Goal: Task Accomplishment & Management: Complete application form

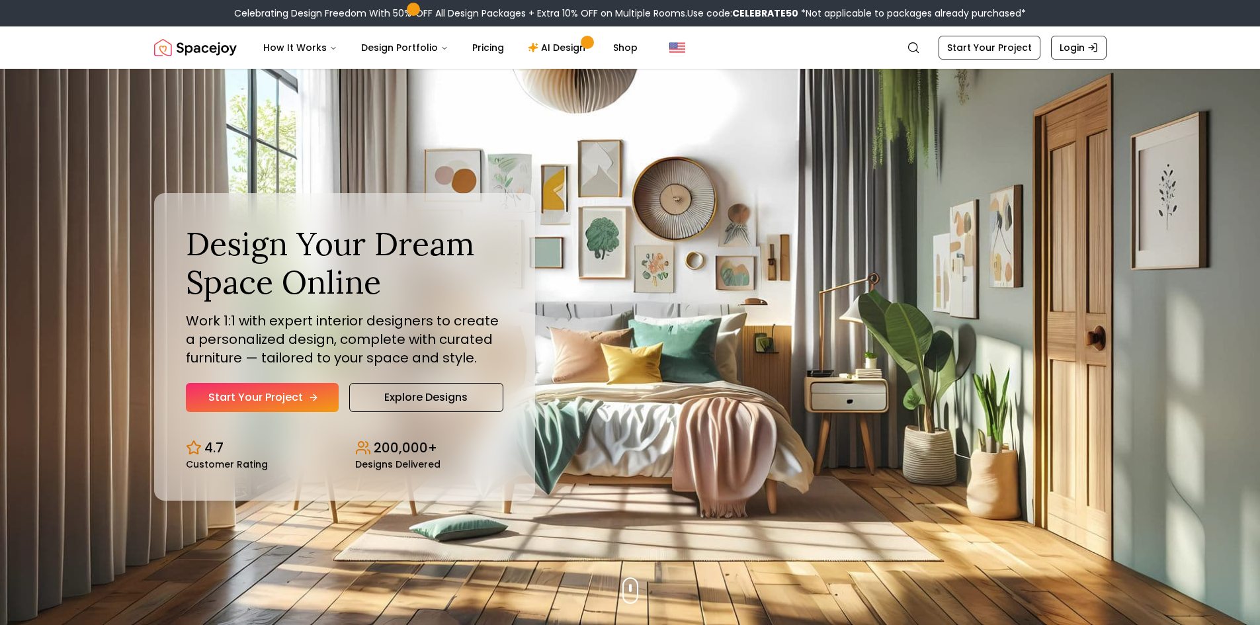
click at [261, 391] on link "Start Your Project" at bounding box center [262, 397] width 153 height 29
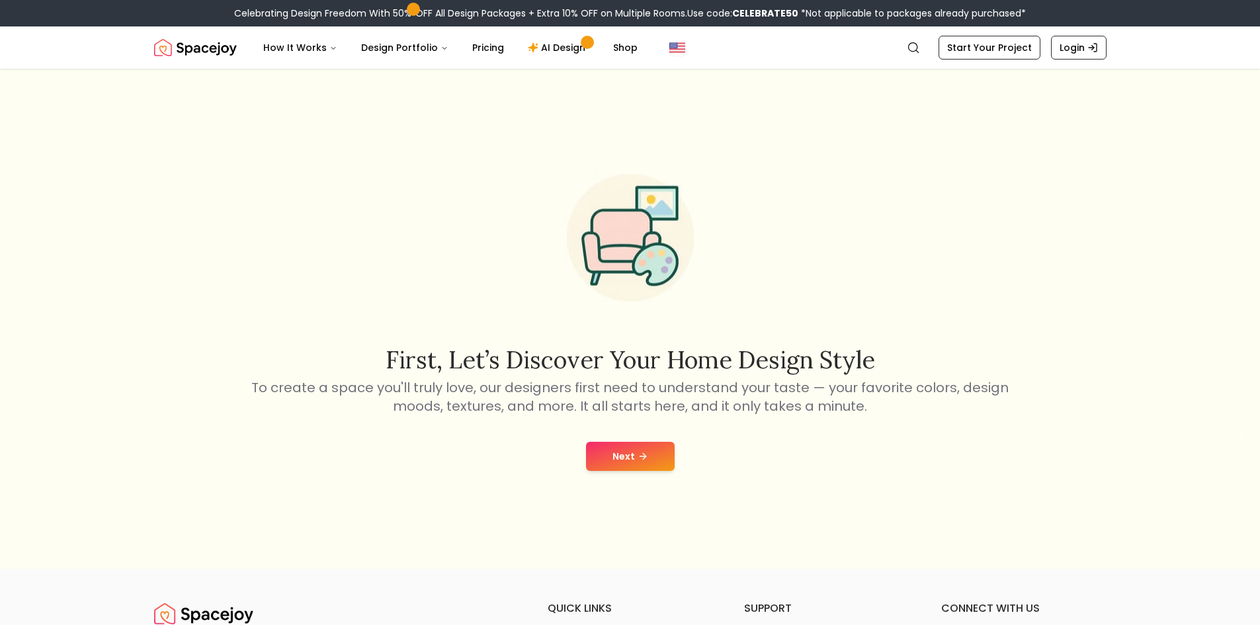
click at [636, 448] on button "Next" at bounding box center [630, 456] width 89 height 29
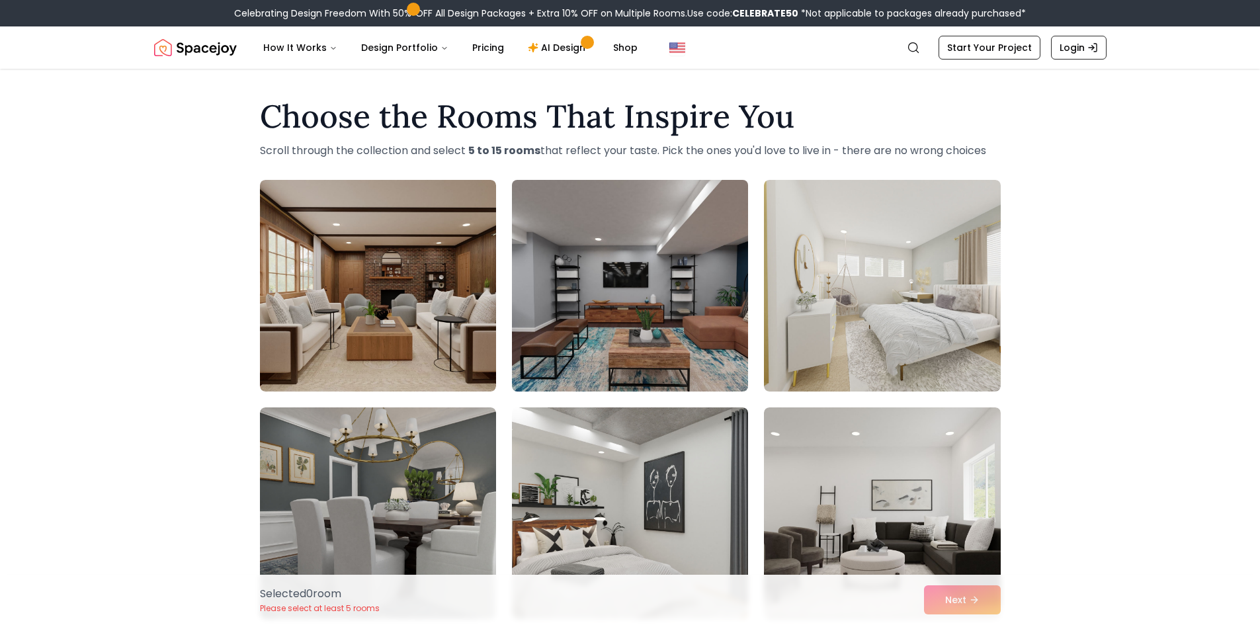
click at [678, 334] on img at bounding box center [630, 286] width 248 height 222
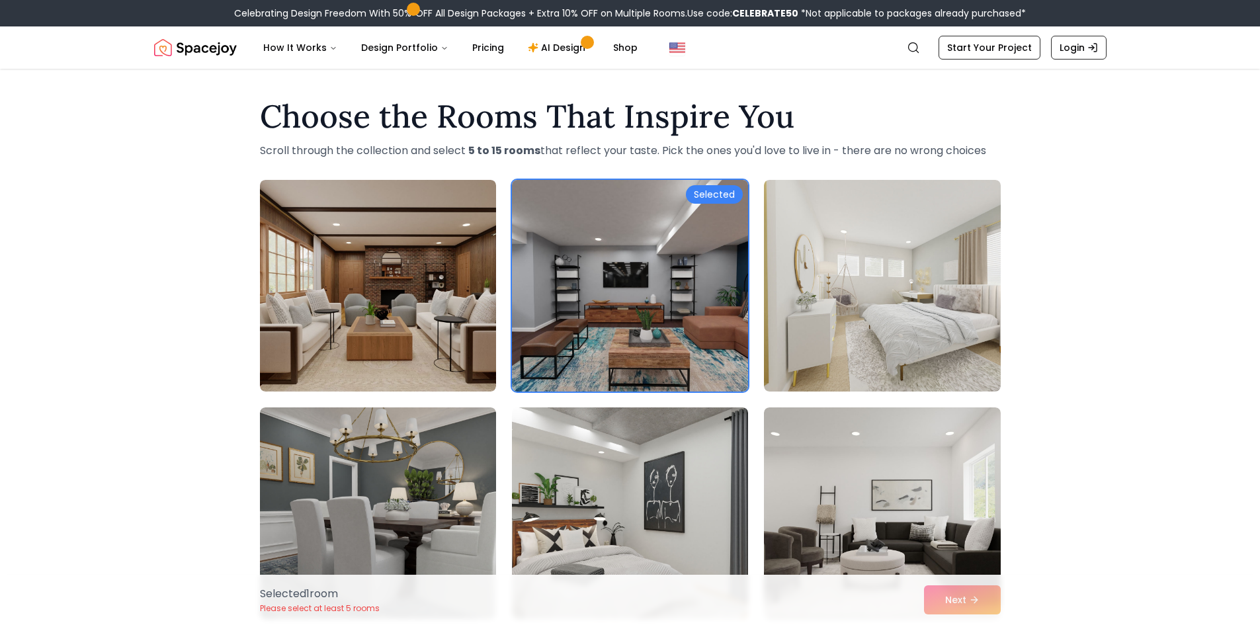
click at [678, 334] on img at bounding box center [630, 286] width 248 height 222
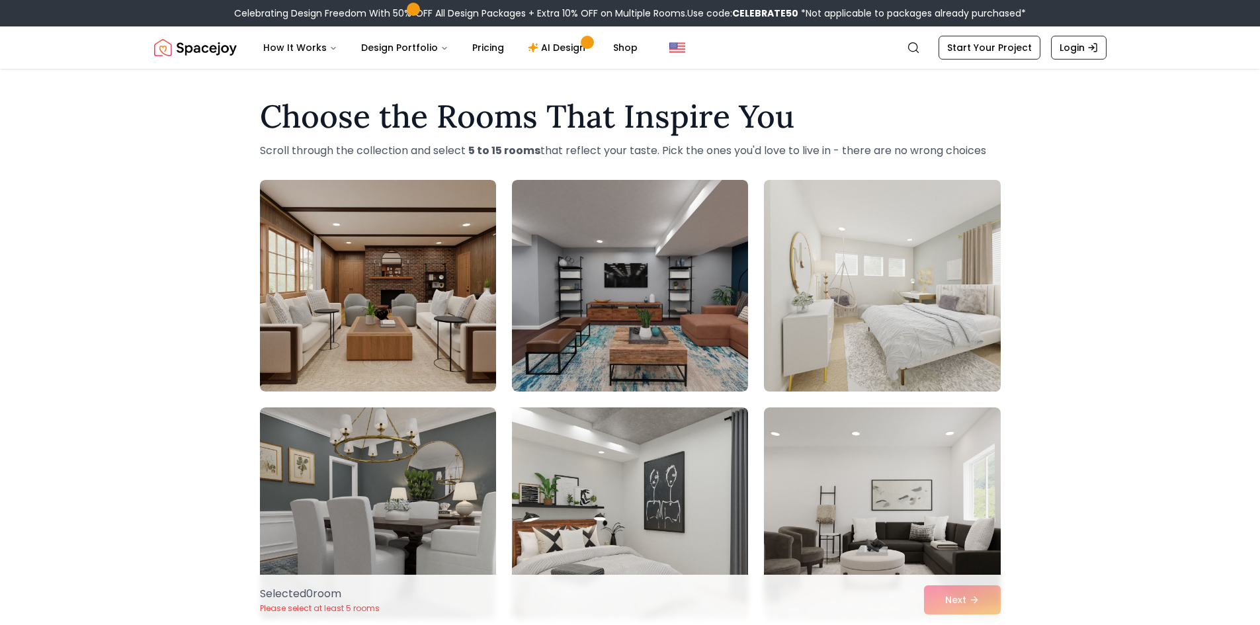
click at [903, 362] on img at bounding box center [882, 286] width 248 height 222
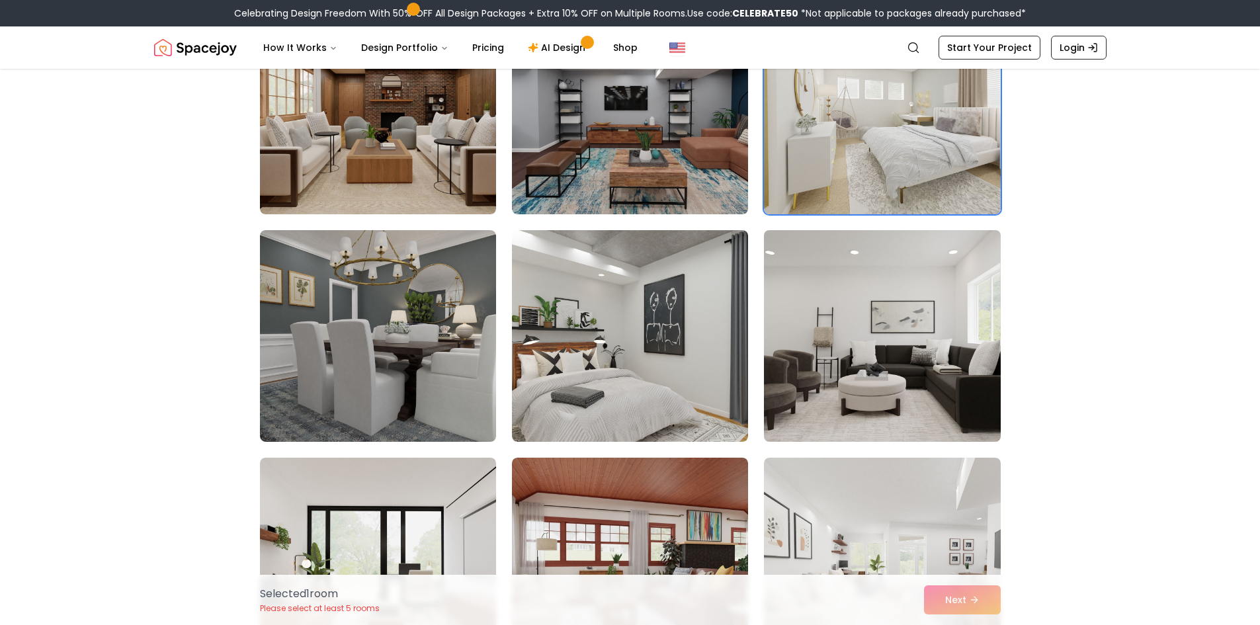
scroll to position [264, 0]
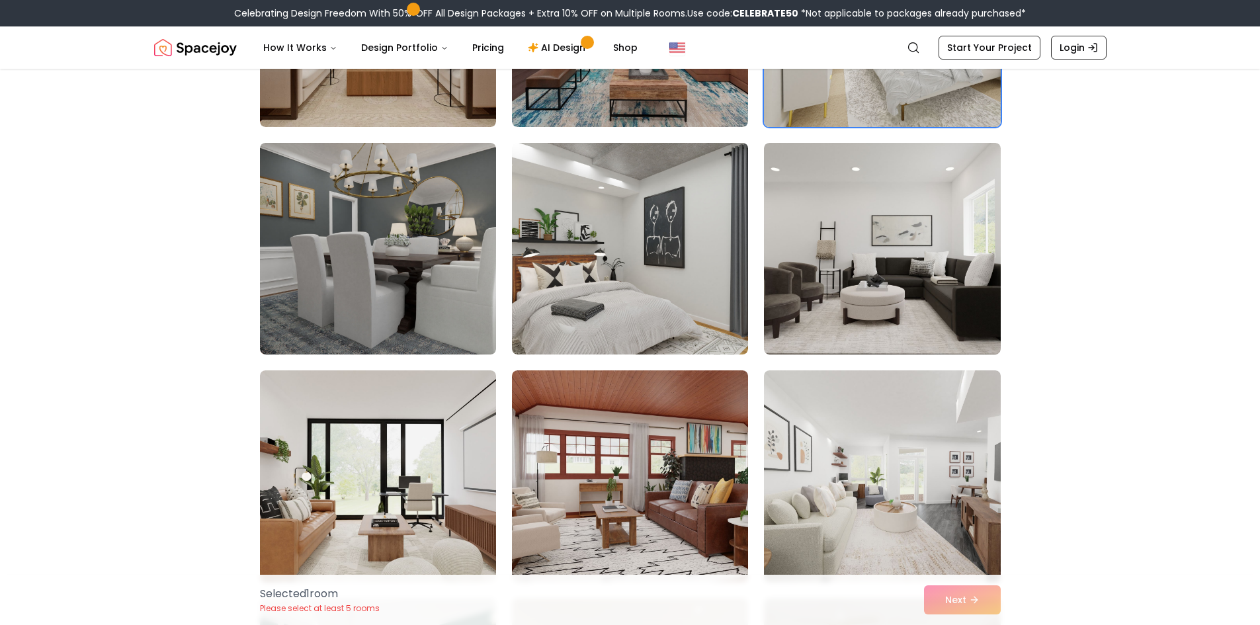
click at [791, 107] on img at bounding box center [882, 21] width 248 height 222
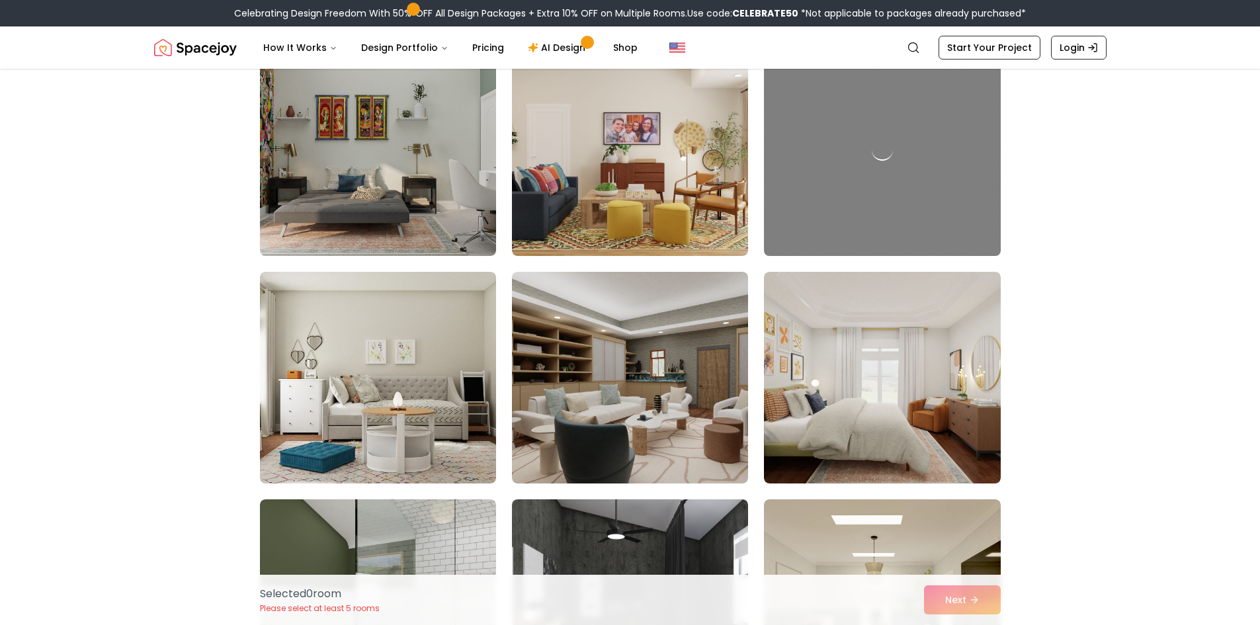
scroll to position [1455, 0]
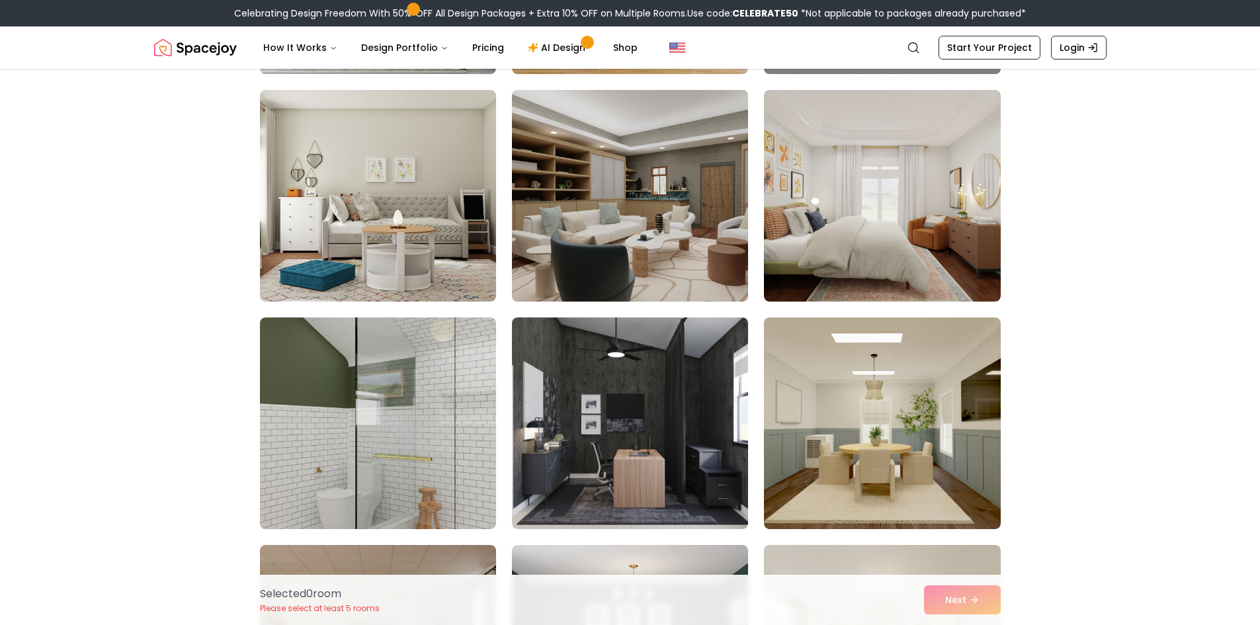
click at [633, 176] on img at bounding box center [630, 196] width 248 height 222
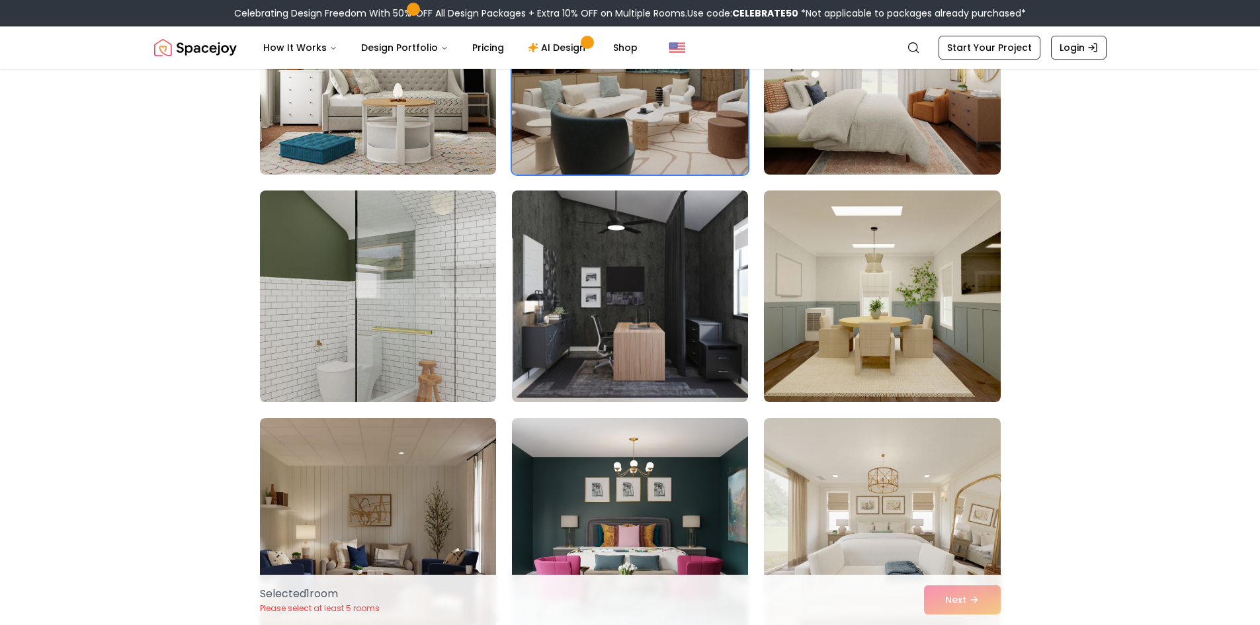
scroll to position [1653, 0]
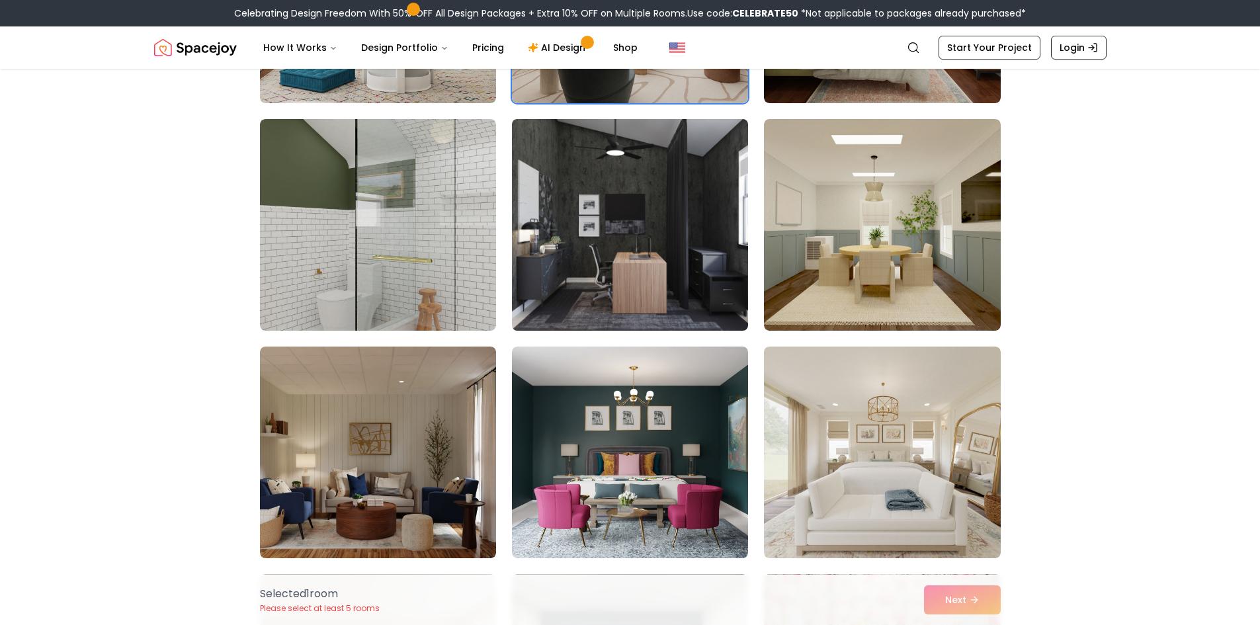
click at [622, 206] on img at bounding box center [630, 225] width 248 height 222
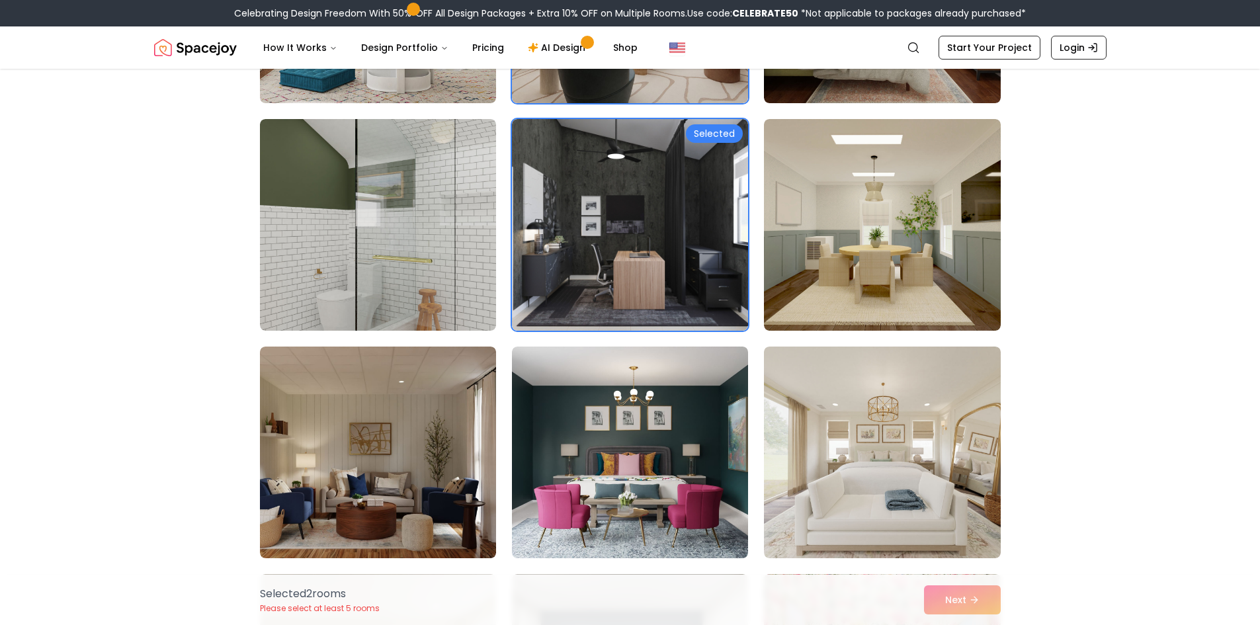
click at [951, 594] on div "Selected 2 room s Please select at least 5 rooms Next" at bounding box center [630, 600] width 762 height 50
click at [946, 588] on div "Selected 2 room s Please select at least 5 rooms Next" at bounding box center [630, 600] width 762 height 50
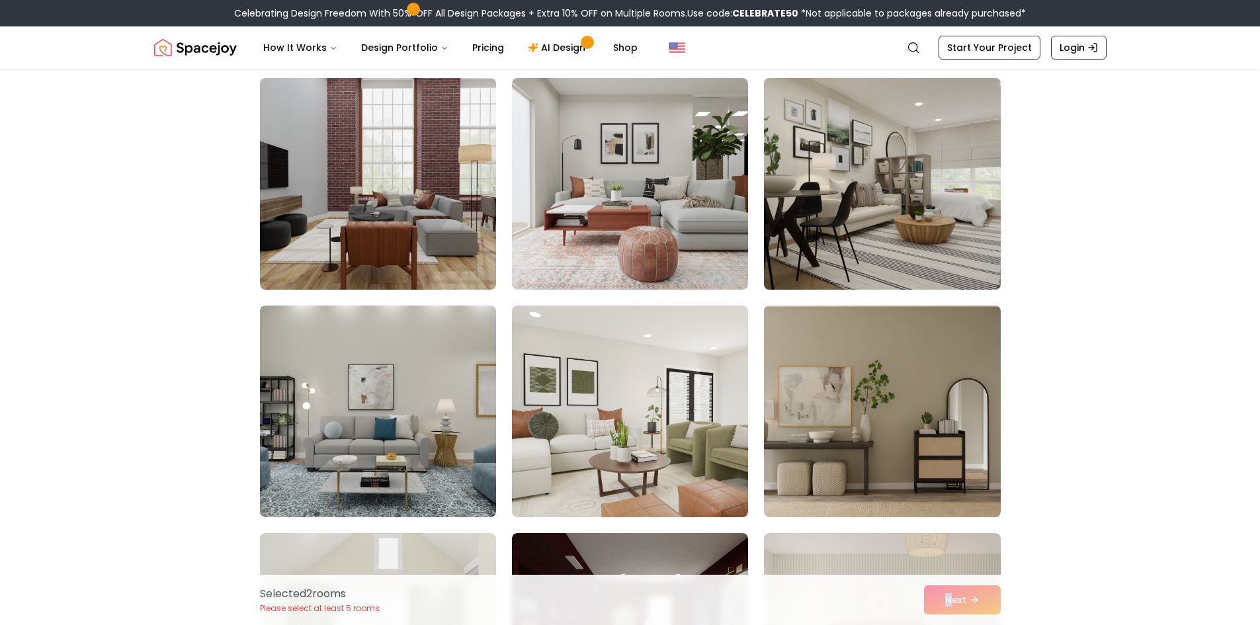
scroll to position [2380, 0]
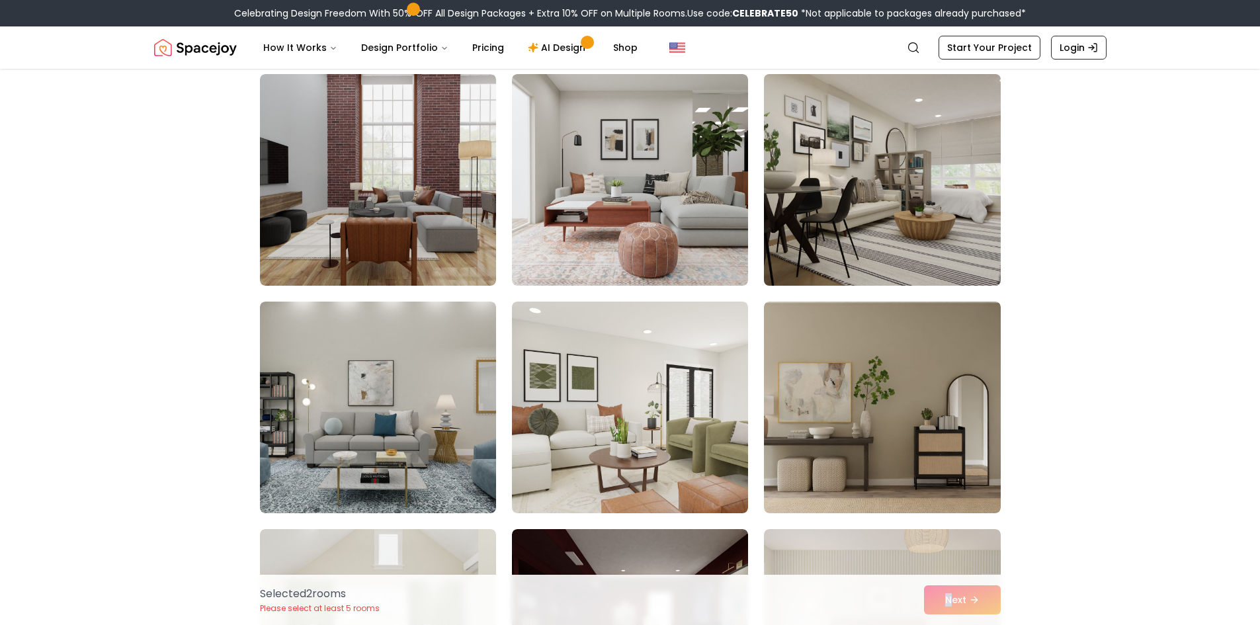
click at [901, 115] on img at bounding box center [882, 180] width 248 height 222
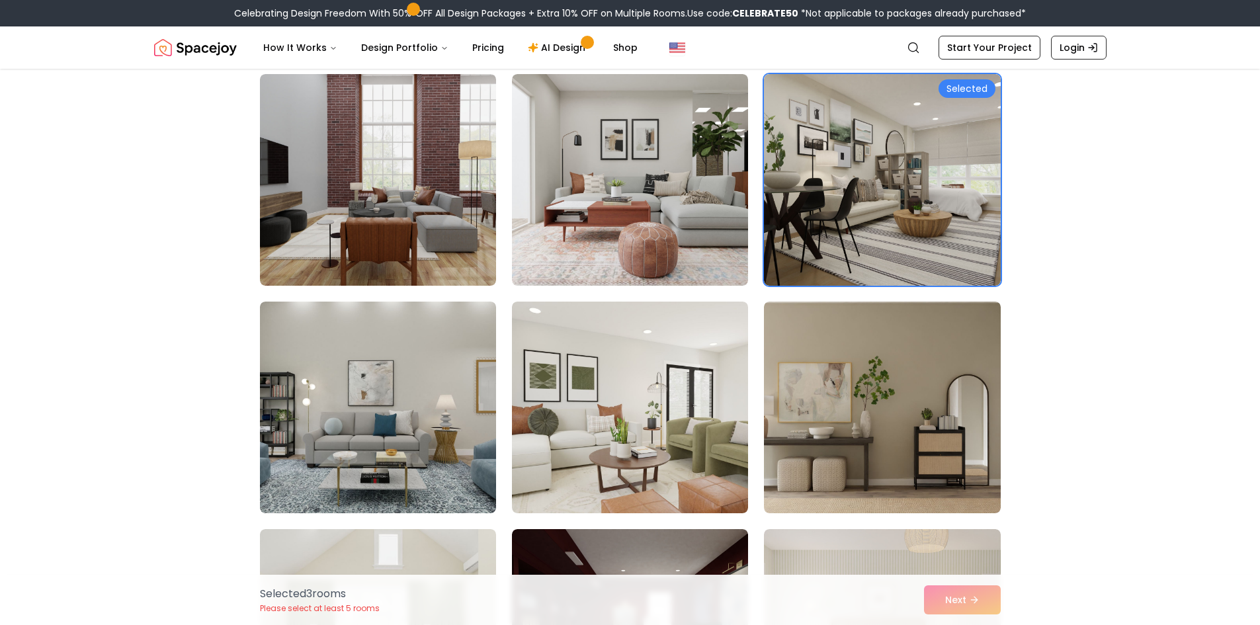
click at [973, 604] on div "Selected 3 room s Please select at least 5 rooms Next" at bounding box center [630, 600] width 762 height 50
click at [973, 599] on div "Selected 3 room s Please select at least 5 rooms Next" at bounding box center [630, 600] width 762 height 50
click at [973, 598] on div "Selected 3 room s Please select at least 5 rooms Next" at bounding box center [630, 600] width 762 height 50
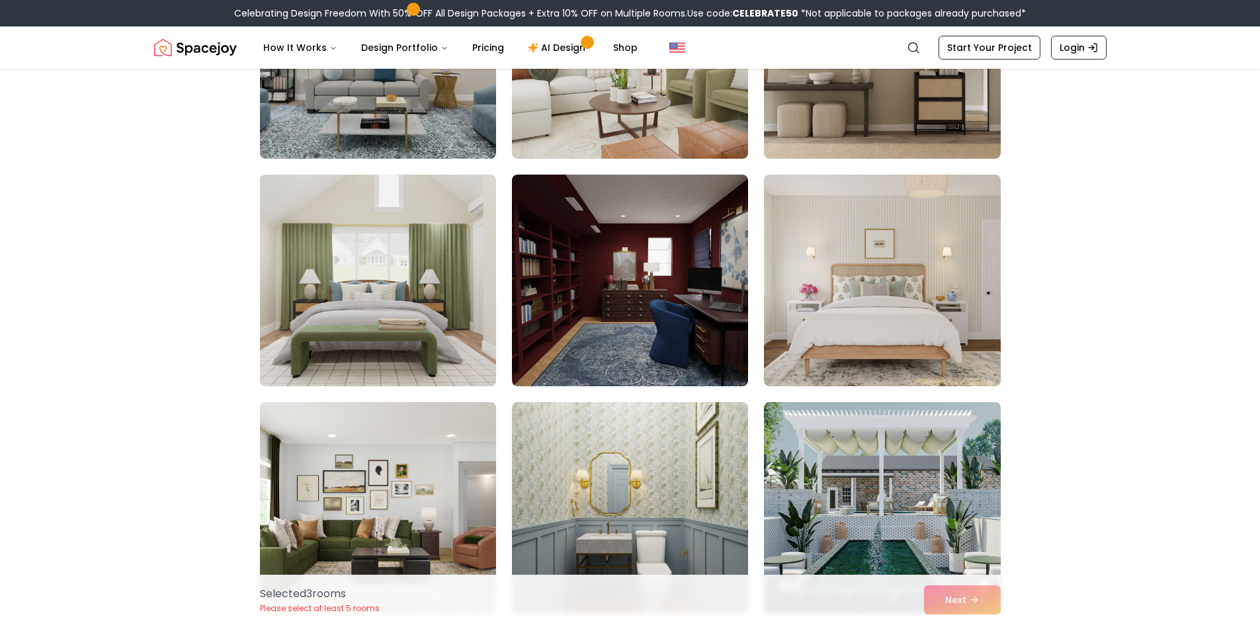
scroll to position [2711, 0]
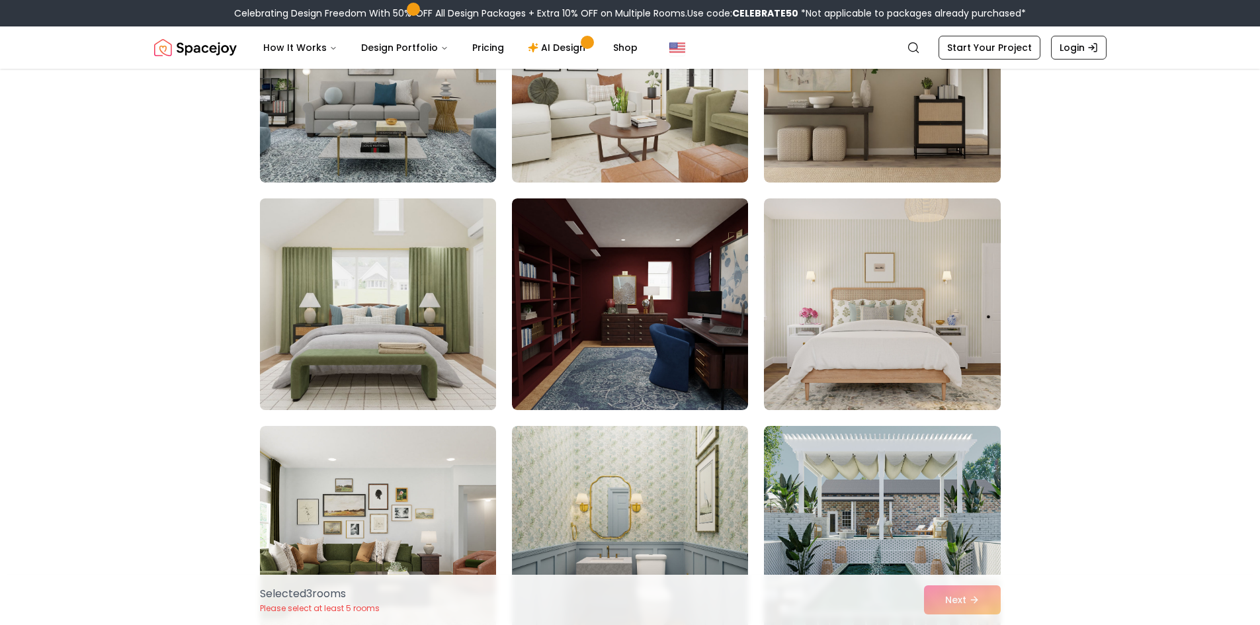
click at [427, 329] on img at bounding box center [378, 304] width 248 height 222
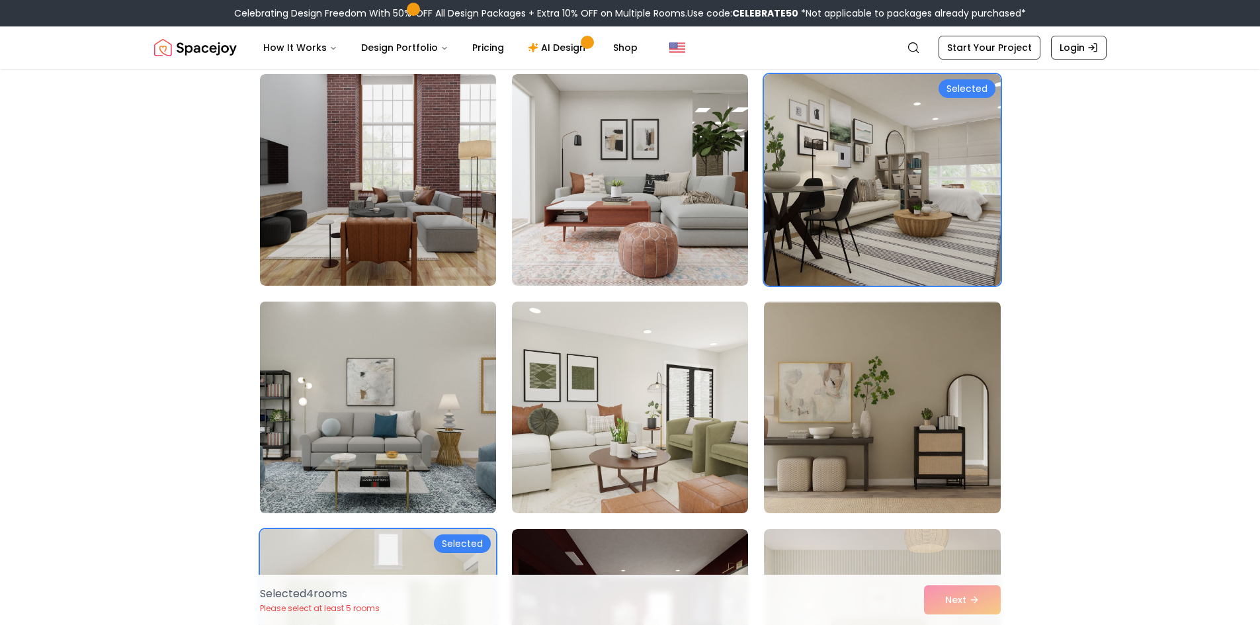
click at [405, 434] on img at bounding box center [378, 407] width 248 height 222
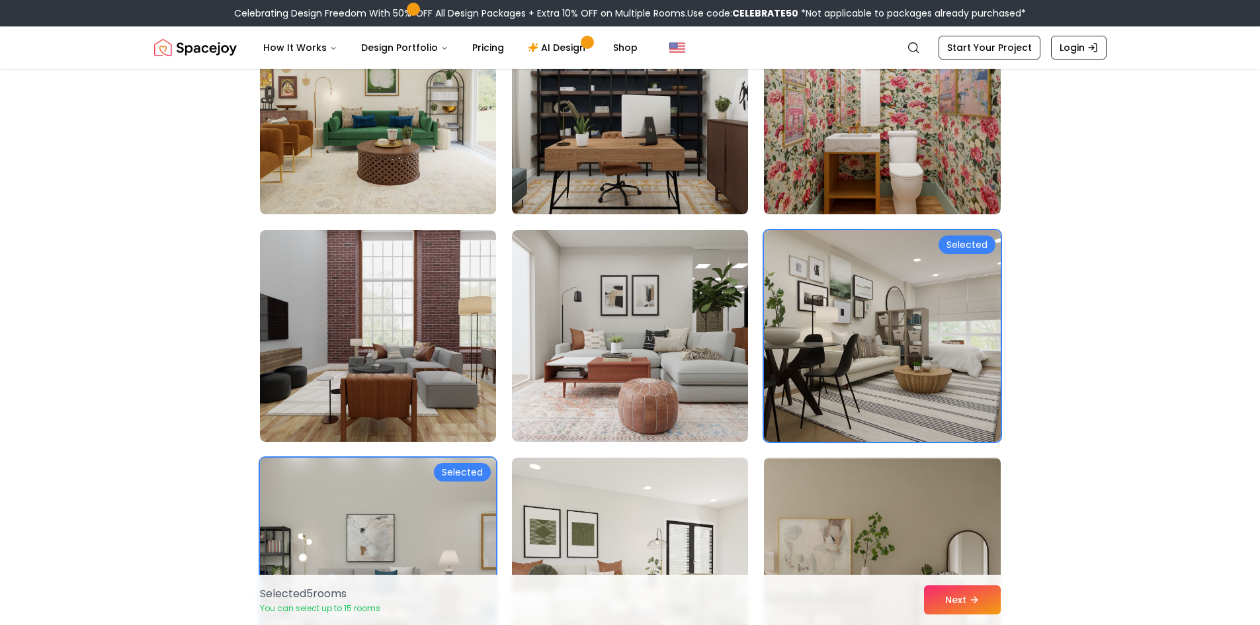
scroll to position [2050, 0]
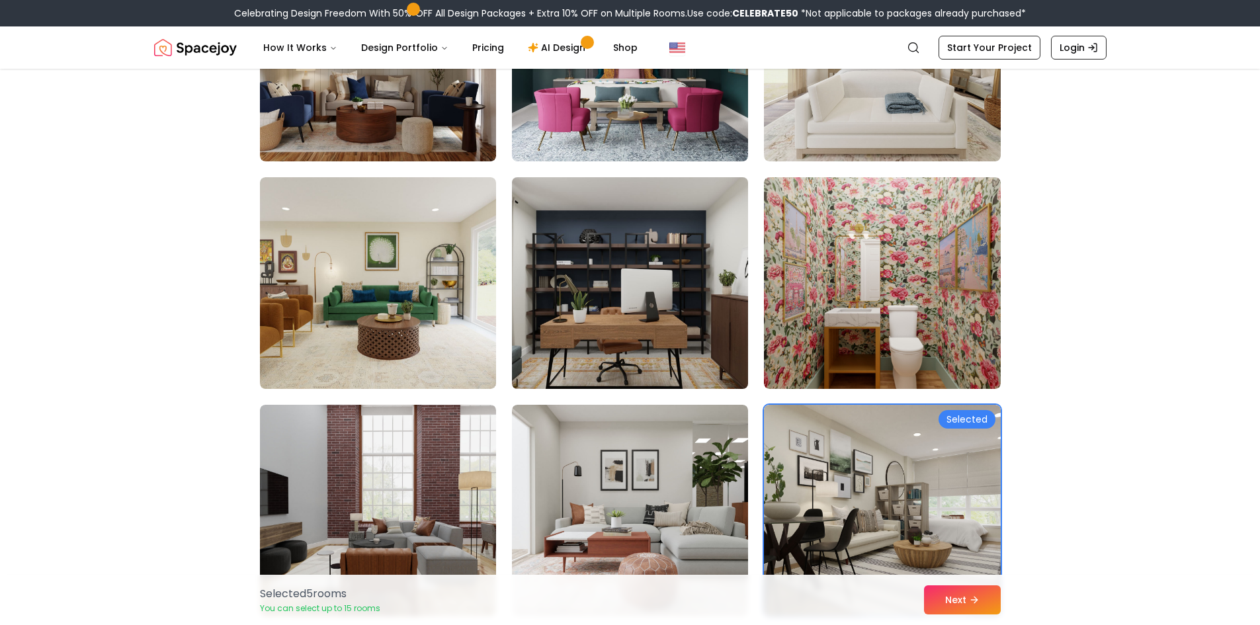
click at [657, 295] on img at bounding box center [630, 283] width 248 height 222
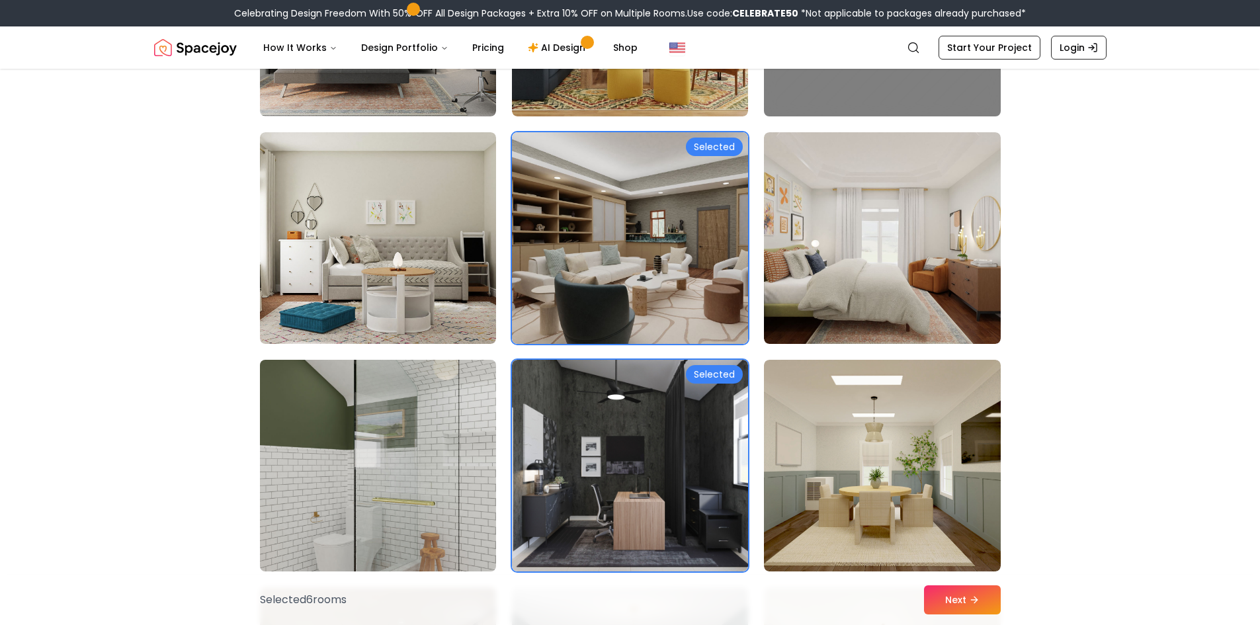
scroll to position [1389, 0]
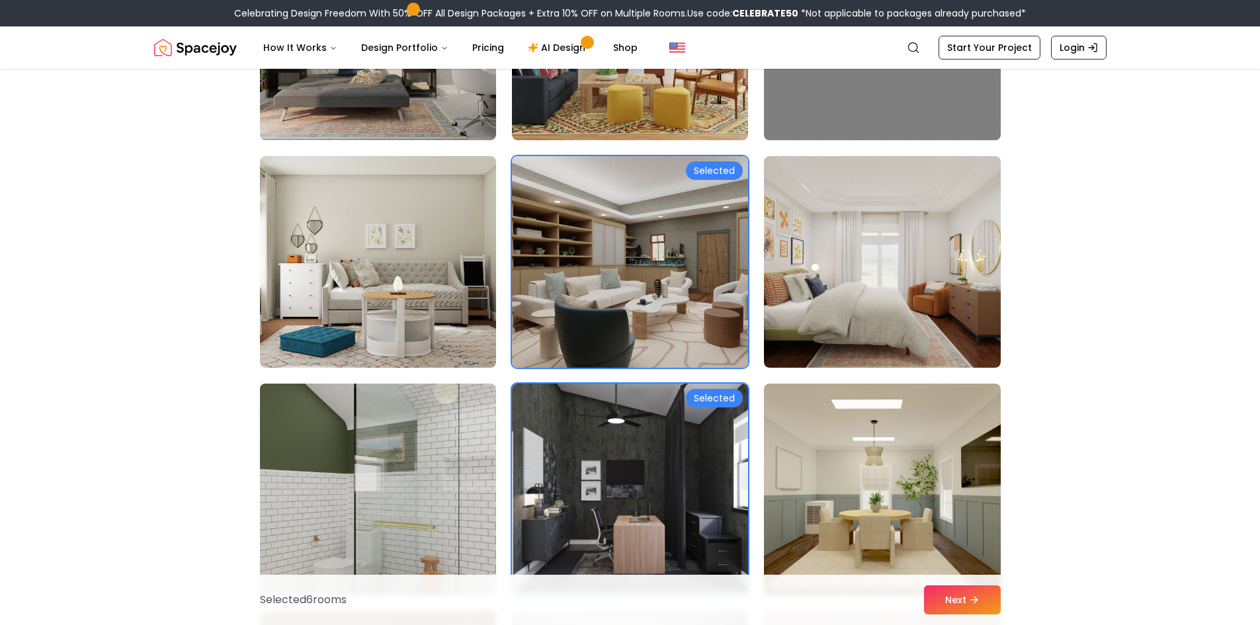
click at [449, 469] on img at bounding box center [378, 489] width 248 height 222
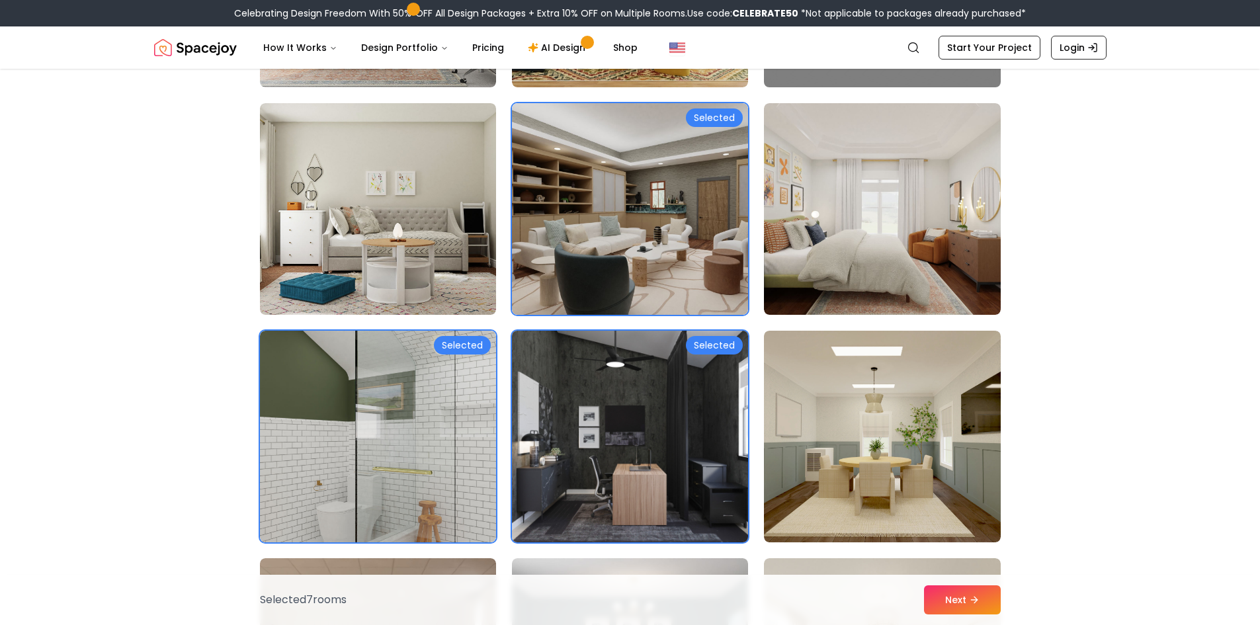
scroll to position [1256, 0]
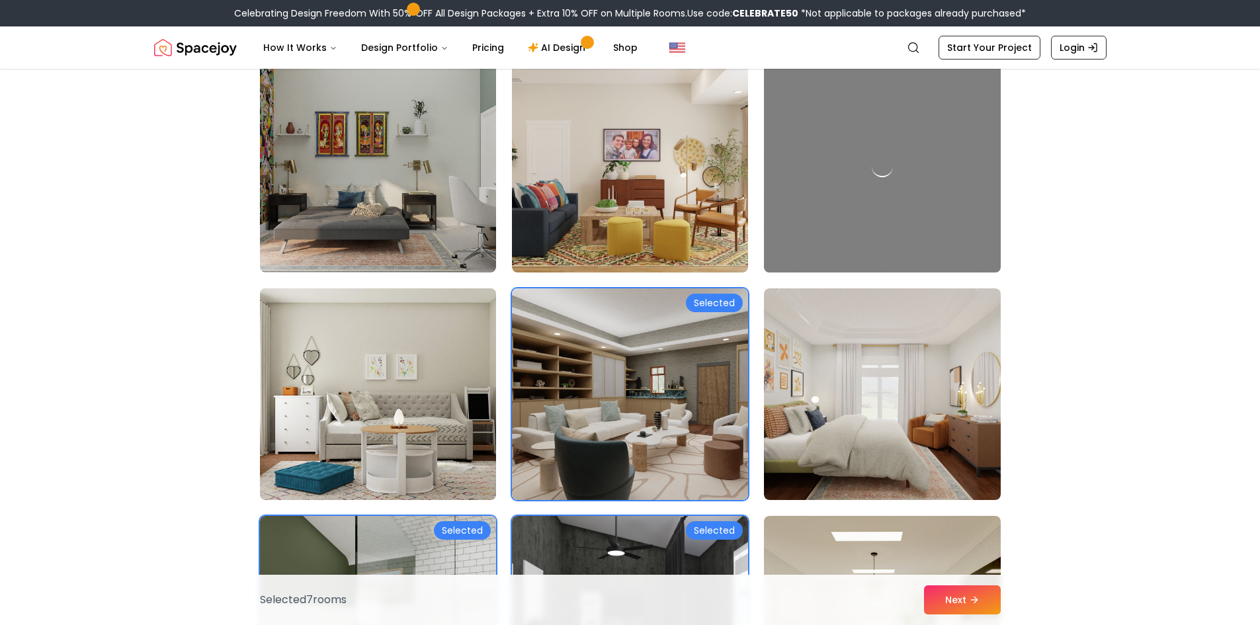
click at [419, 433] on img at bounding box center [378, 394] width 248 height 222
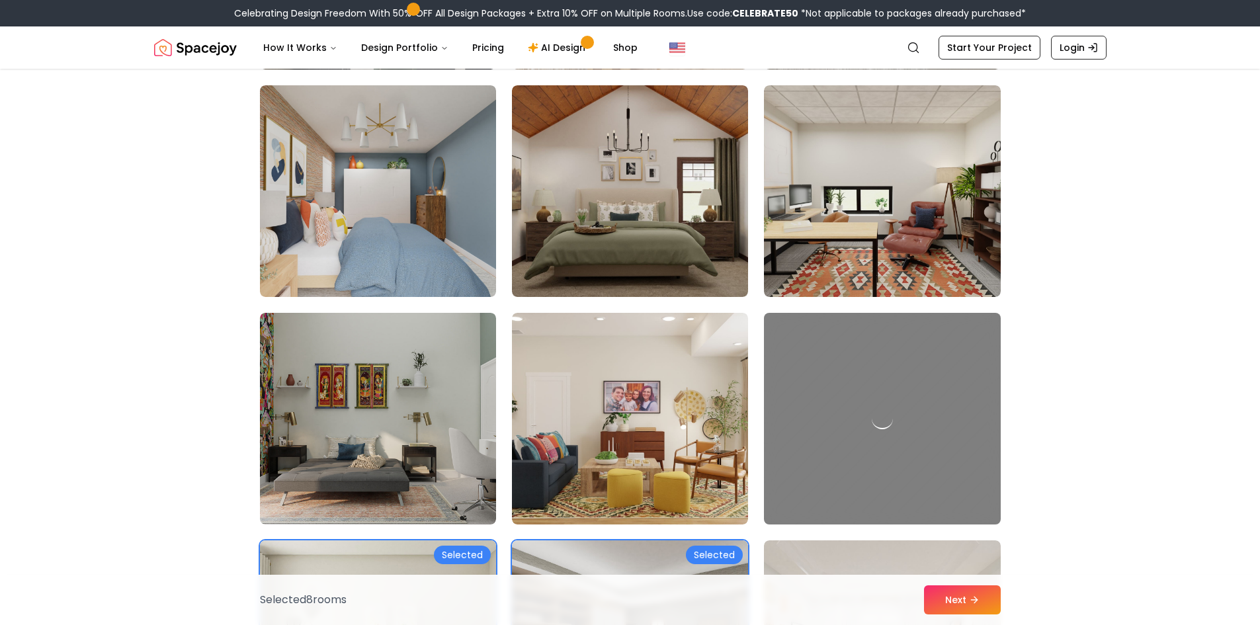
scroll to position [992, 0]
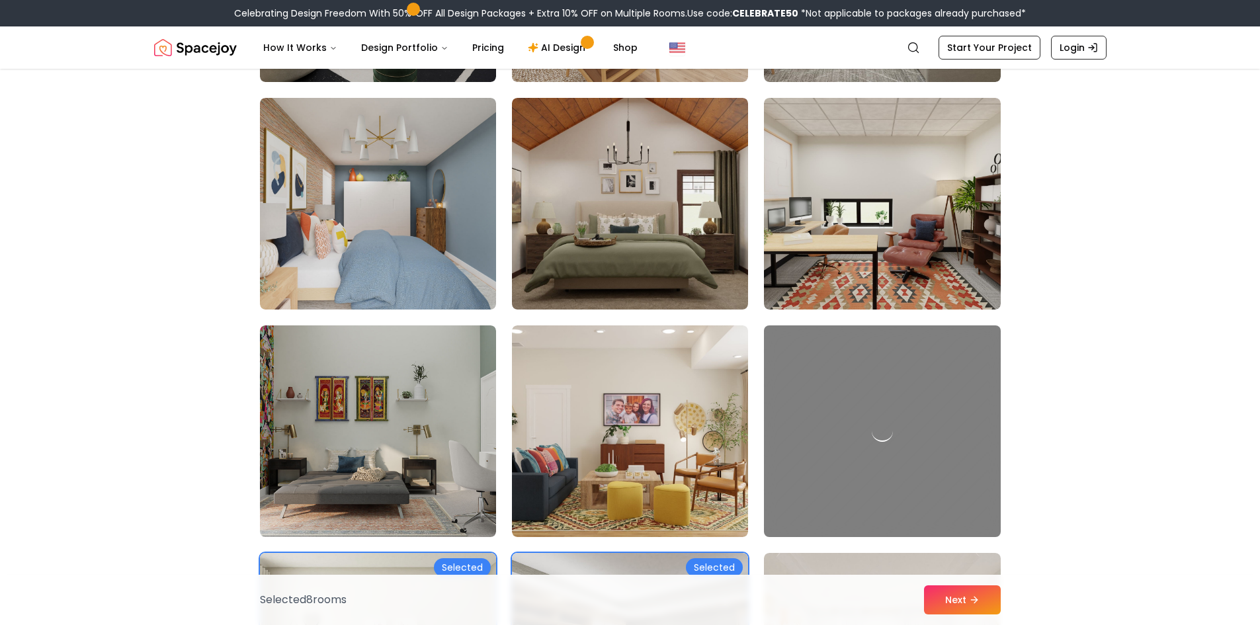
click at [419, 432] on img at bounding box center [378, 431] width 236 height 212
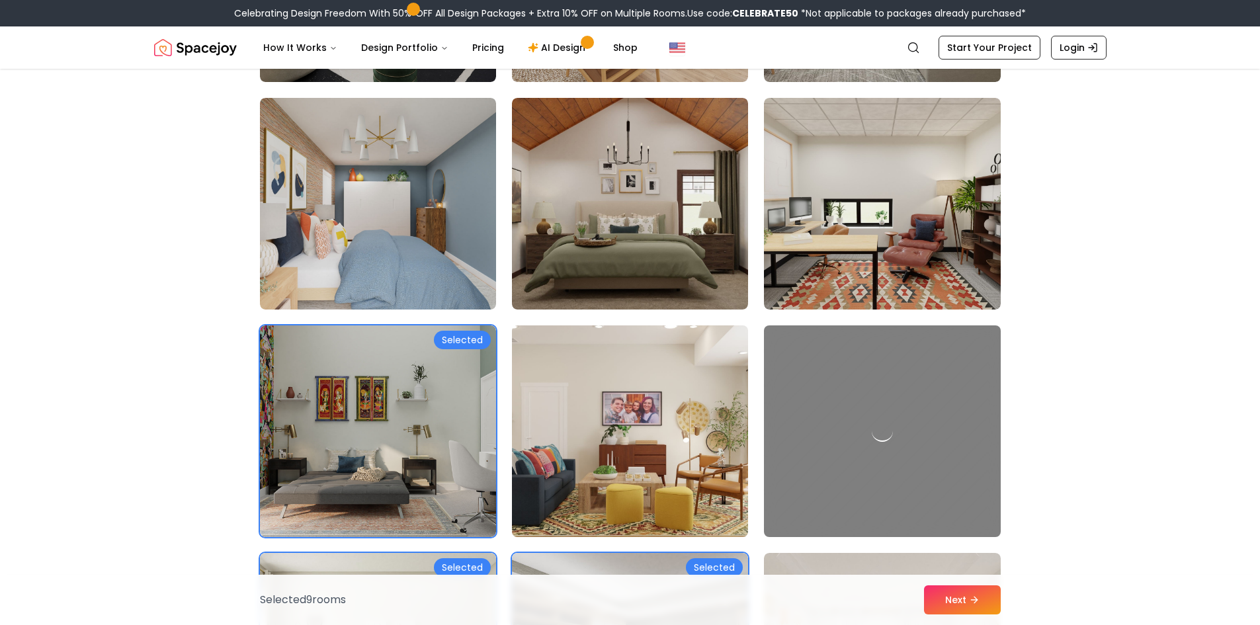
drag, startPoint x: 610, startPoint y: 429, endPoint x: 639, endPoint y: 358, distance: 76.5
click at [610, 428] on img at bounding box center [630, 431] width 248 height 222
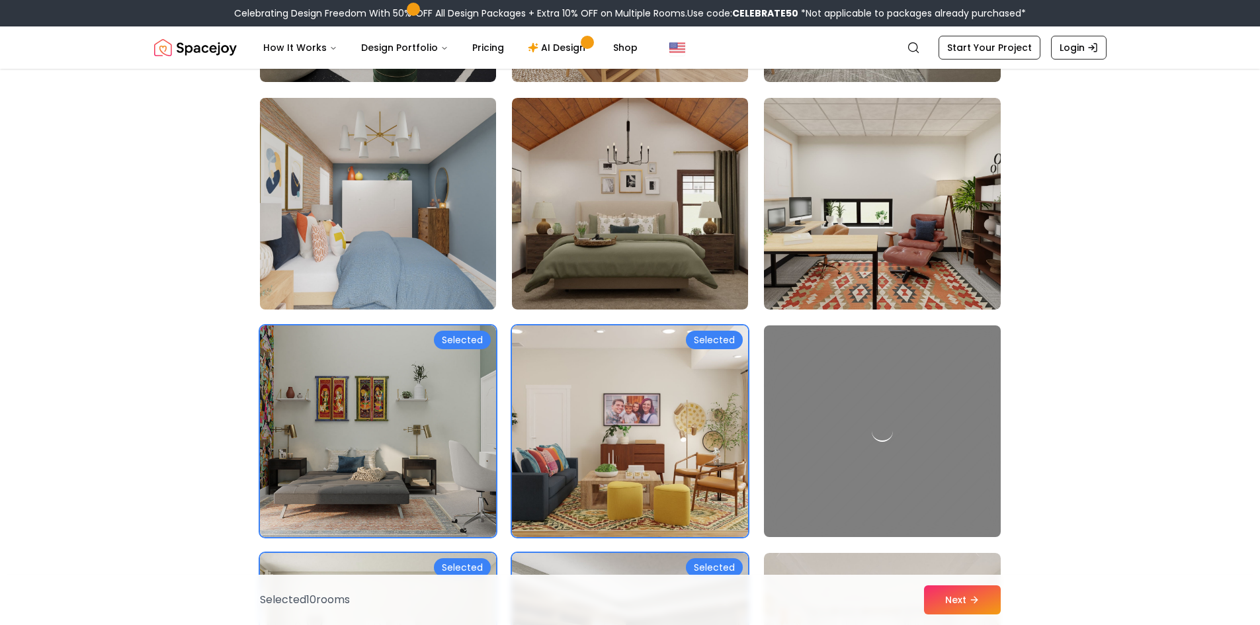
click at [444, 258] on img at bounding box center [378, 204] width 248 height 222
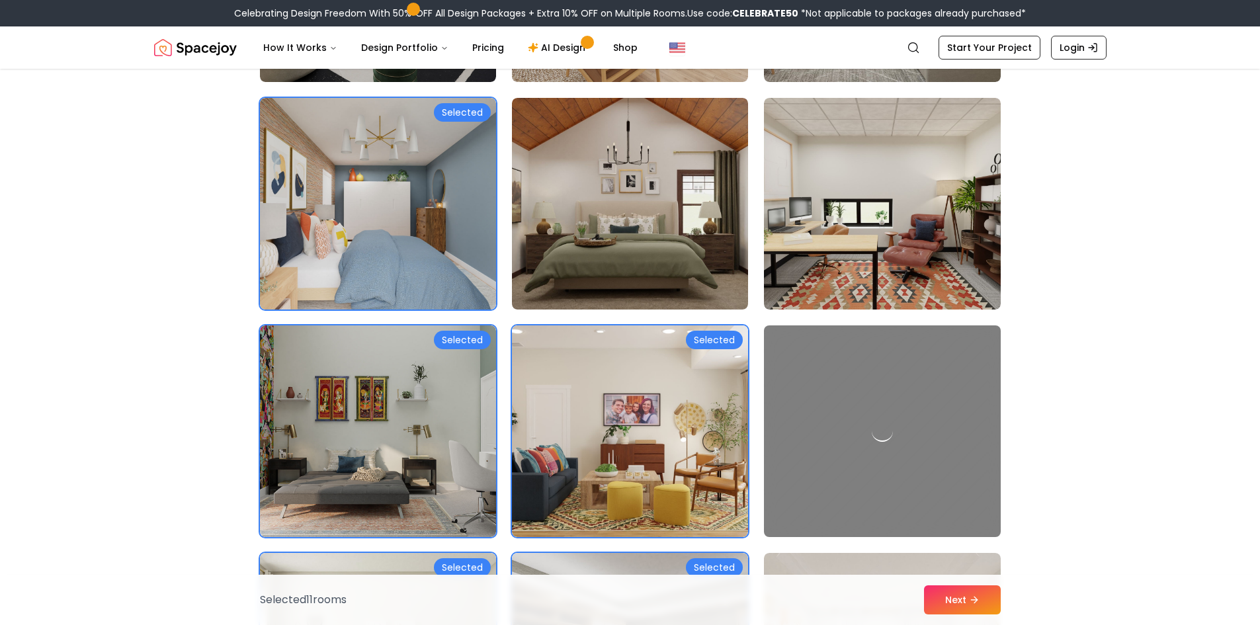
click at [980, 585] on div "Selected 11 room s Next" at bounding box center [630, 600] width 762 height 50
click at [974, 591] on button "Next" at bounding box center [962, 599] width 77 height 29
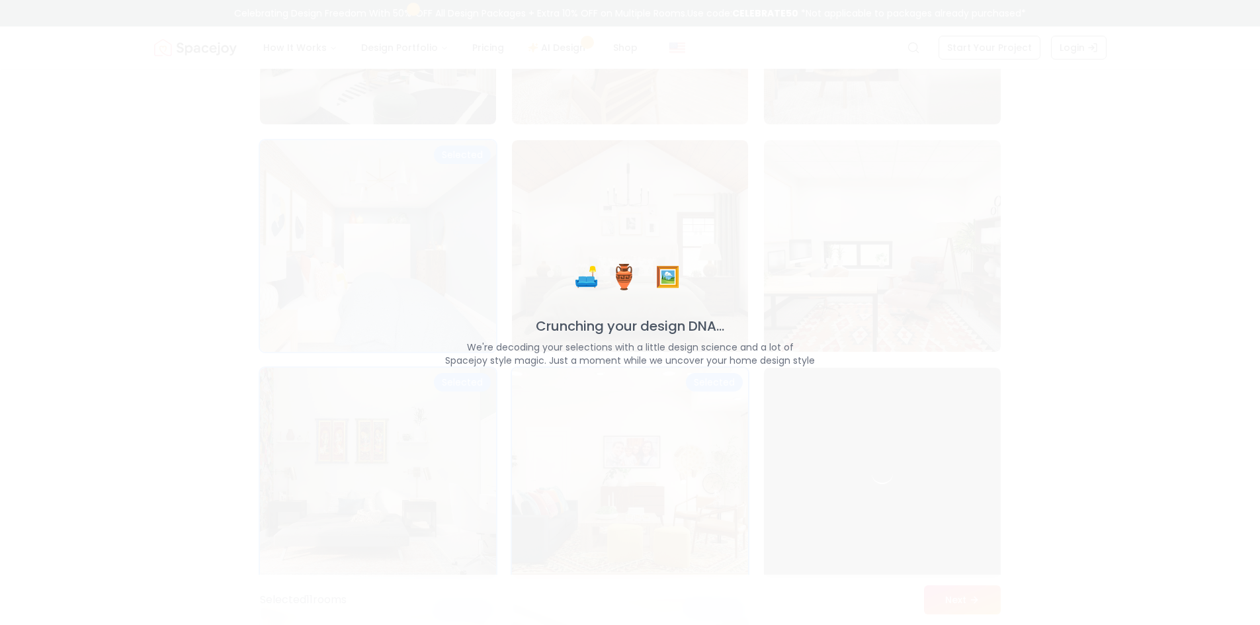
scroll to position [1034, 0]
